Goal: Find contact information

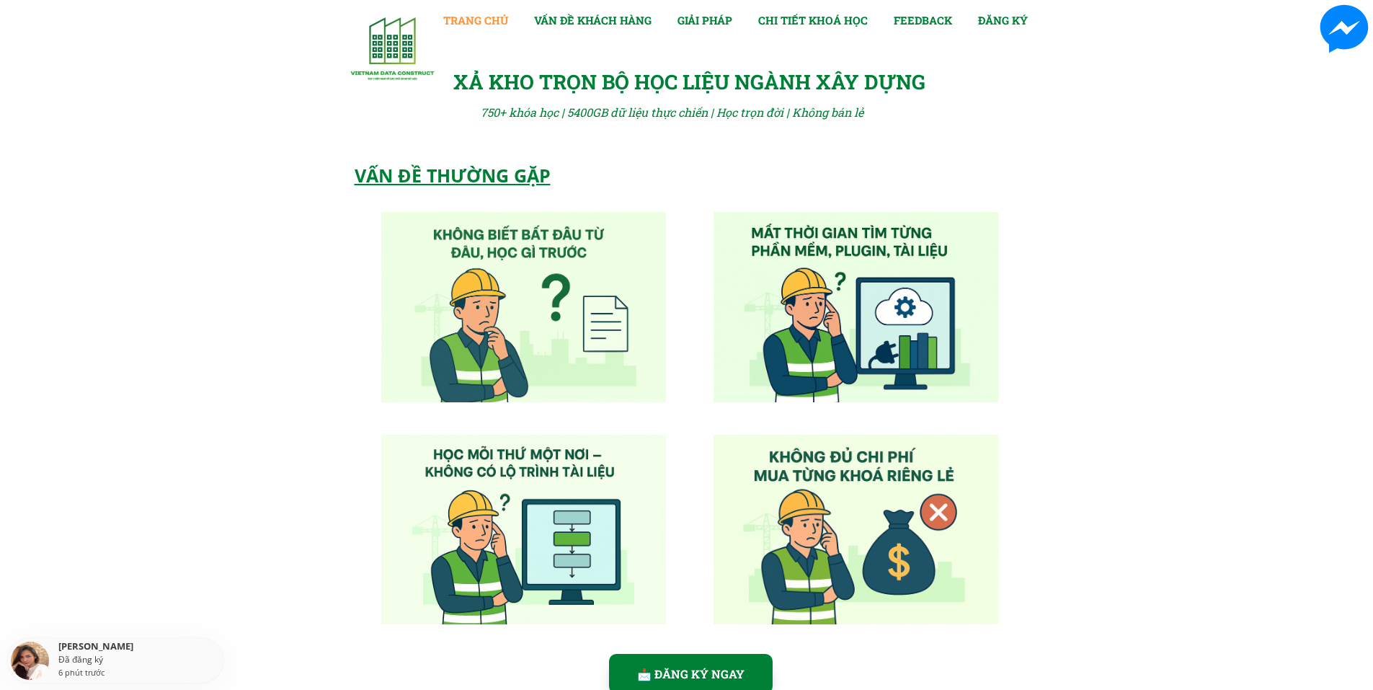
click at [471, 17] on link "TRANG CHỦ" at bounding box center [475, 20] width 65 height 17
click at [565, 25] on link "VẤN ĐỀ KHÁCH HÀNG" at bounding box center [593, 20] width 118 height 17
click at [697, 21] on link "GIẢI PHÁP" at bounding box center [705, 20] width 55 height 17
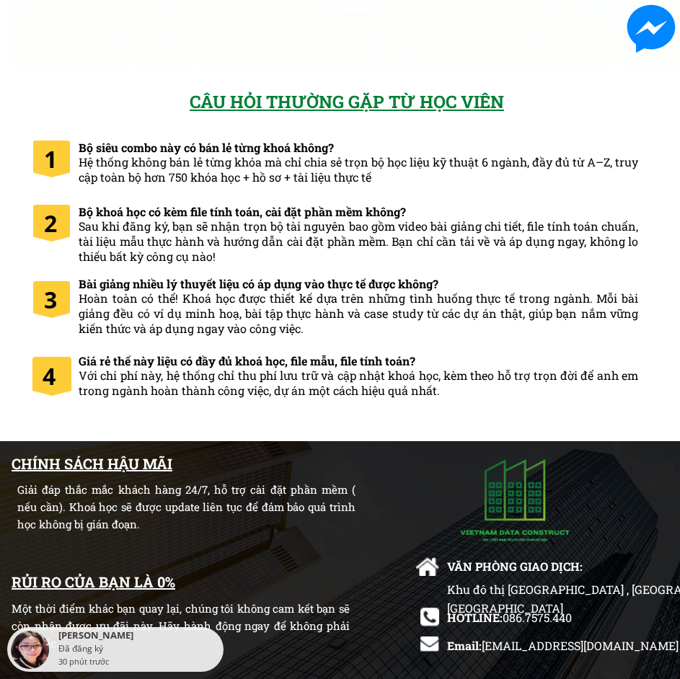
scroll to position [7182, 0]
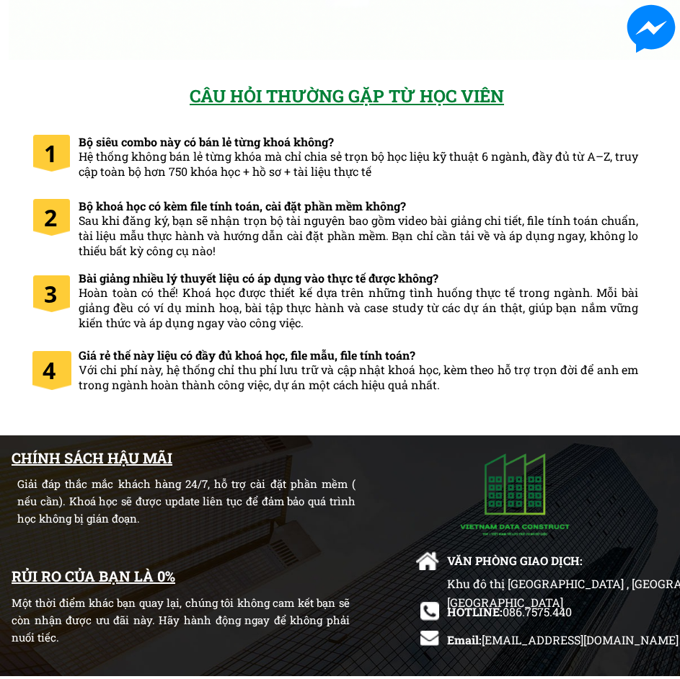
click at [647, 17] on link at bounding box center [651, 29] width 58 height 58
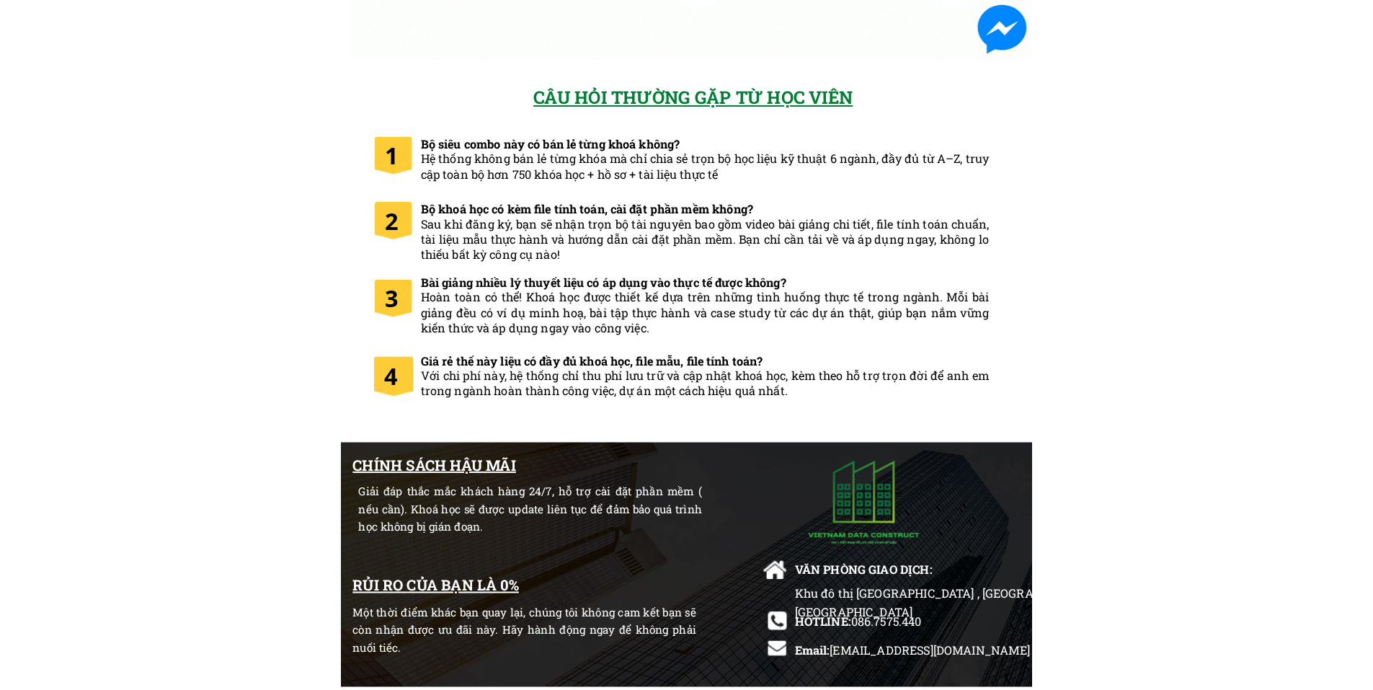
scroll to position [7172, 0]
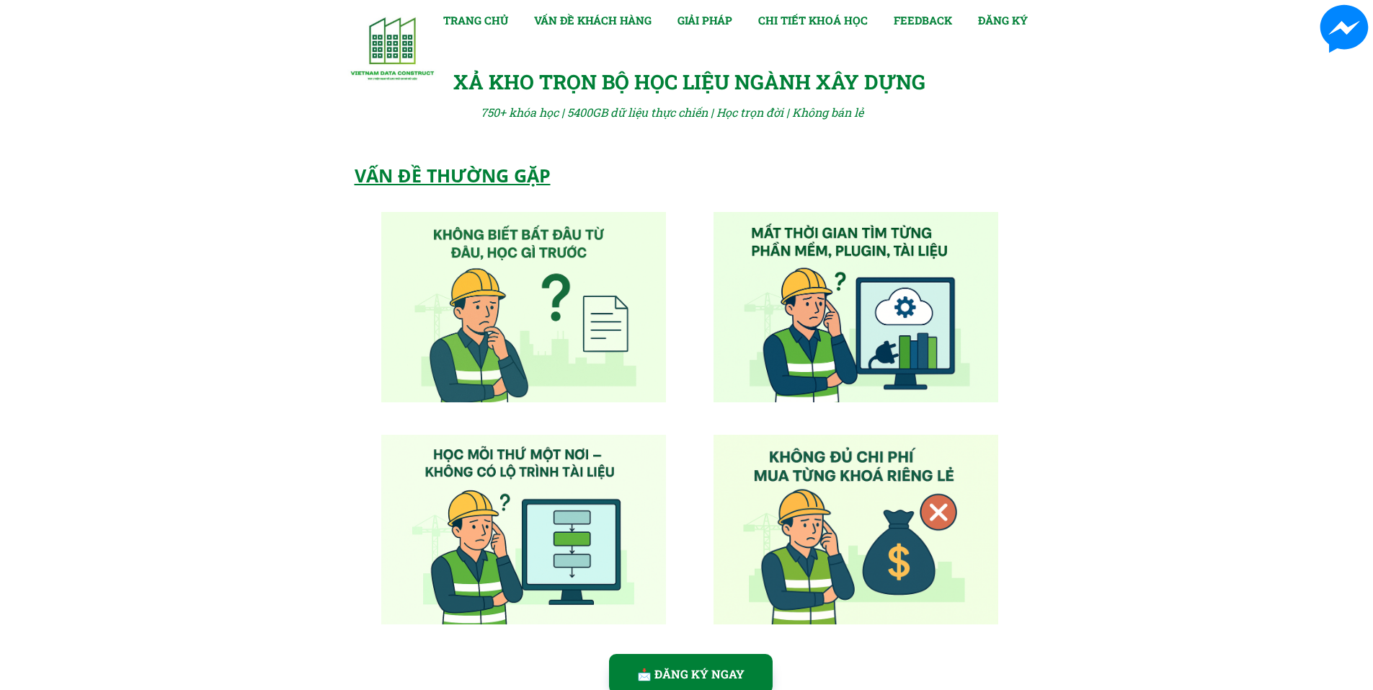
click at [1341, 29] on link at bounding box center [1345, 29] width 58 height 58
